Goal: Find specific page/section: Find specific page/section

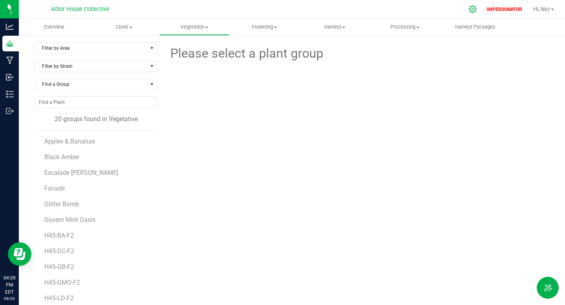
click at [473, 11] on icon at bounding box center [472, 9] width 8 height 8
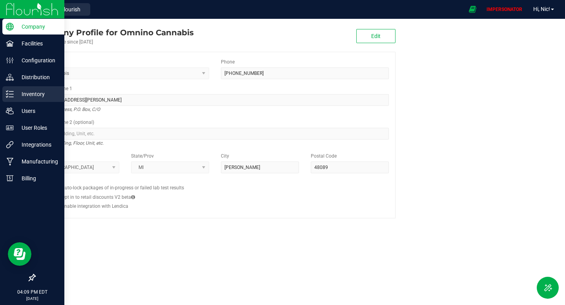
click at [15, 100] on div "Inventory" at bounding box center [33, 94] width 62 height 16
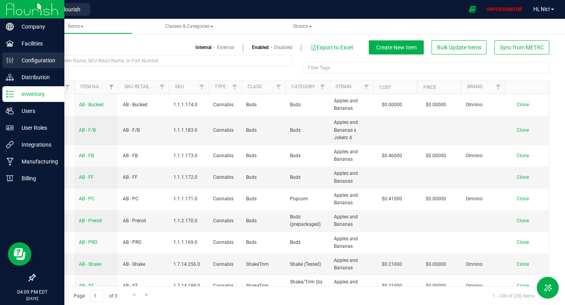
click at [34, 58] on p "Configuration" at bounding box center [37, 60] width 47 height 9
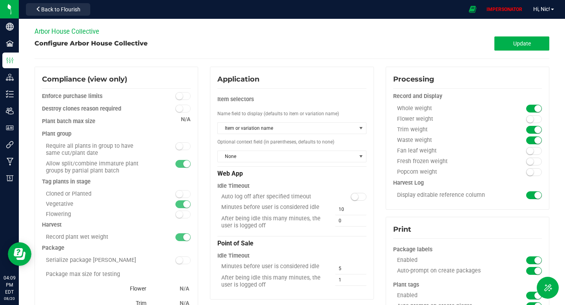
scroll to position [480, 0]
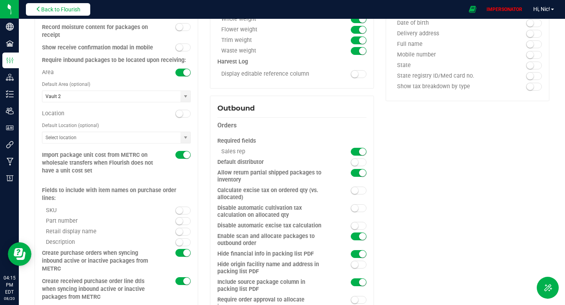
click at [55, 4] on button "Back to Flourish" at bounding box center [58, 9] width 64 height 13
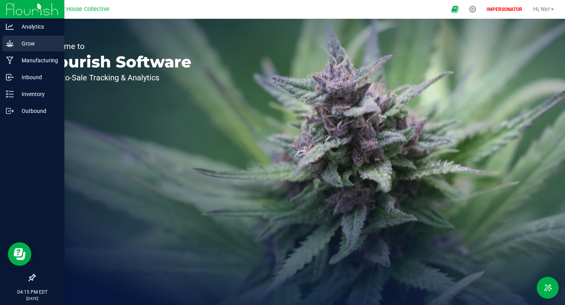
click at [44, 38] on div "Grow" at bounding box center [33, 44] width 62 height 16
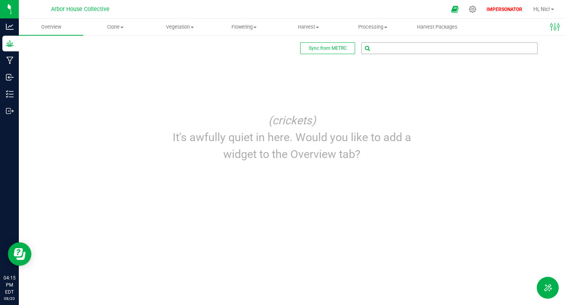
click at [422, 50] on input "text" at bounding box center [449, 48] width 175 height 11
paste input "H41-BA-Flower 2"
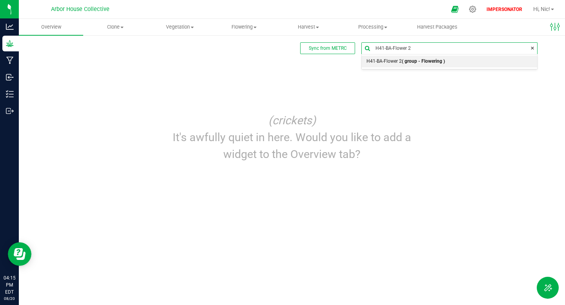
click at [421, 64] on b "( group - Flowering )" at bounding box center [423, 60] width 43 height 5
type input "20250820-005"
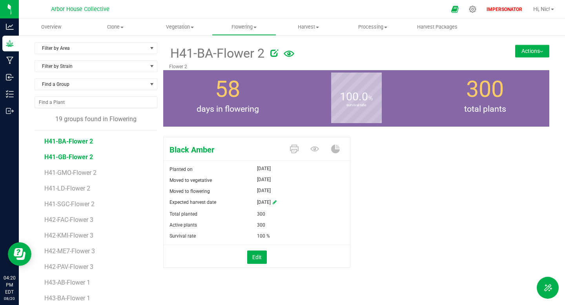
click at [86, 158] on span "H41-GB-Flower 2" at bounding box center [68, 156] width 49 height 7
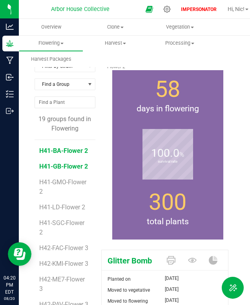
click at [49, 147] on span "H41-BA-Flower 2" at bounding box center [63, 150] width 49 height 7
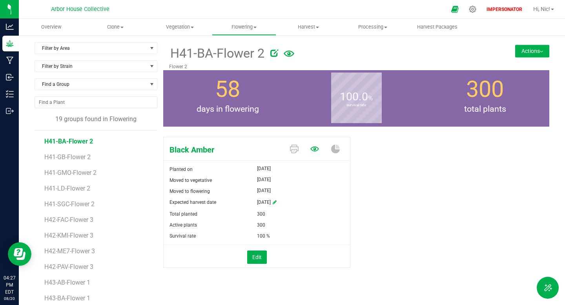
click at [313, 151] on icon at bounding box center [314, 149] width 9 height 5
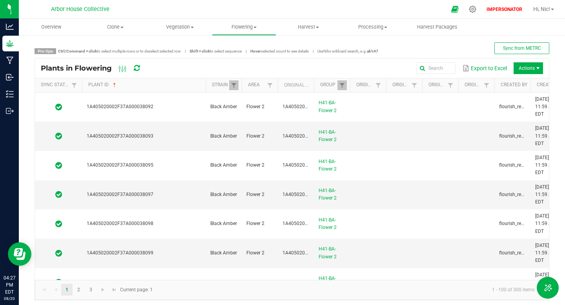
click at [203, 111] on div "Sync Status Plant ID Strain Area Original Plant ID Group Origin Group Origin Pl…" at bounding box center [292, 179] width 514 height 202
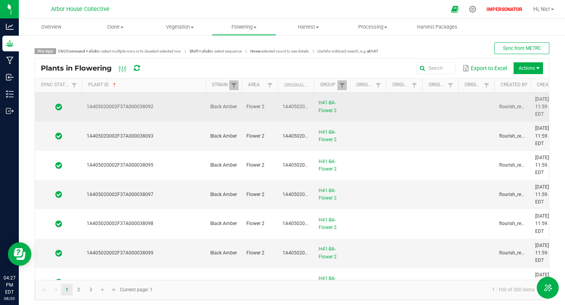
drag, startPoint x: 87, startPoint y: 107, endPoint x: 156, endPoint y: 108, distance: 69.8
click at [156, 108] on td "1A405020002F37A000038092" at bounding box center [144, 107] width 124 height 29
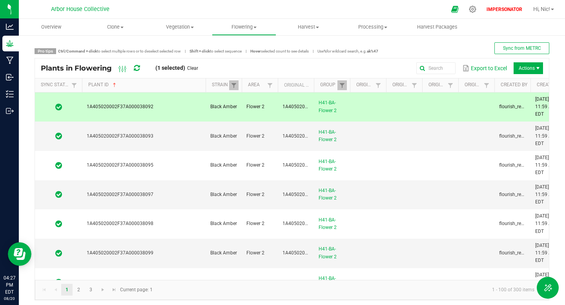
copy span "1A405020002F37A000038092"
click at [52, 29] on span "Overview" at bounding box center [51, 27] width 41 height 7
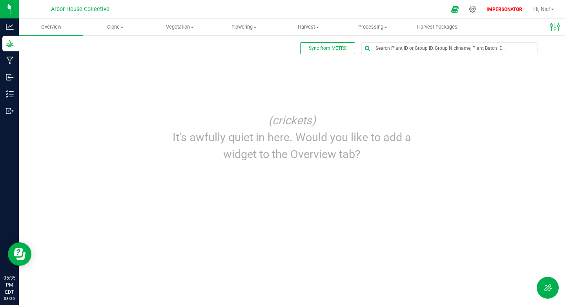
click at [393, 55] on div at bounding box center [423, 55] width 263 height 0
click at [393, 50] on input "text" at bounding box center [449, 48] width 175 height 11
paste input "H41-BA-Flower 2"
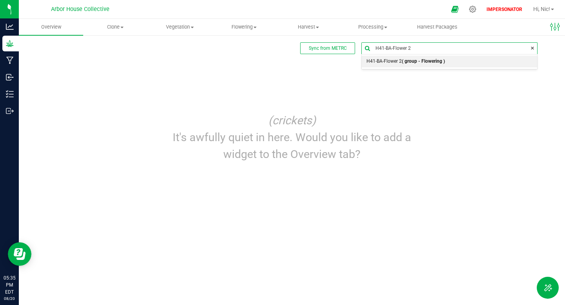
type input "H41-BA-Flower 2"
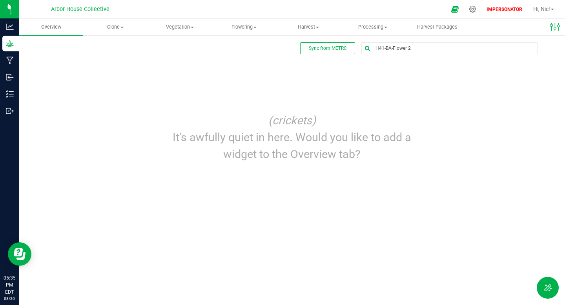
click at [328, 116] on p "(crickets)" at bounding box center [291, 120] width 253 height 17
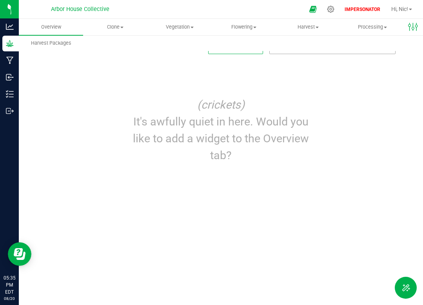
click at [347, 52] on input "H41-BA-Flower 2" at bounding box center [332, 48] width 125 height 11
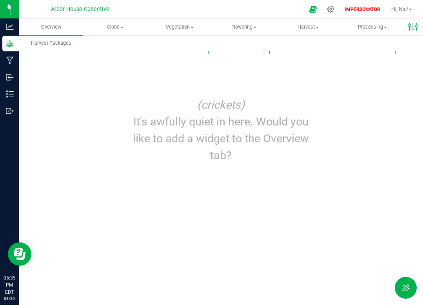
click at [347, 52] on input "H41-BA-Flower 2" at bounding box center [332, 48] width 125 height 11
click at [423, 96] on div "Sync from METRC H41-BA-Flower 2 Edit dashboard (crickets) It's awfully quiet in…" at bounding box center [221, 105] width 404 height 141
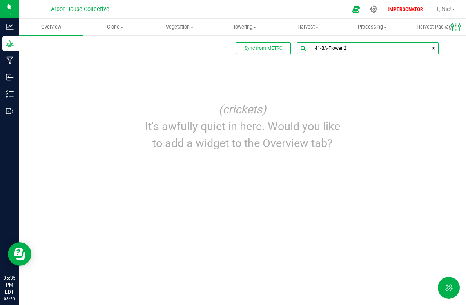
click at [385, 52] on input "H41-BA-Flower 2" at bounding box center [368, 48] width 141 height 11
click at [433, 49] on span at bounding box center [433, 48] width 5 height 8
click at [406, 89] on div "Sync from METRC Edit dashboard (crickets) It's awfully quiet in here. Would you…" at bounding box center [243, 99] width 416 height 114
click at [391, 45] on input "text" at bounding box center [368, 48] width 141 height 11
paste input "H41-BA-Flower 2"
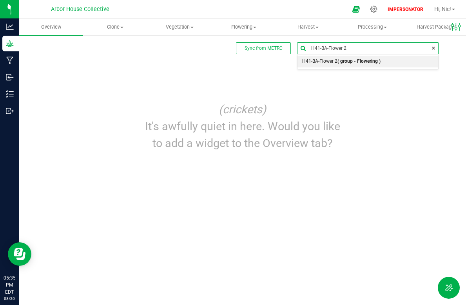
click at [374, 64] on b "( group - Flowering )" at bounding box center [359, 60] width 43 height 5
type input "20250820-005"
